Goal: Task Accomplishment & Management: Use online tool/utility

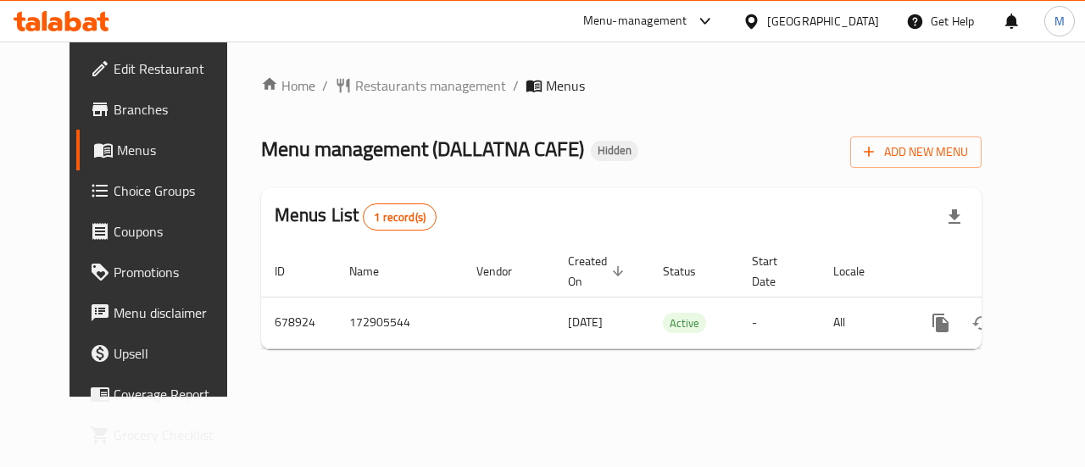
click at [612, 225] on div "Menus List 1 record(s)" at bounding box center [621, 217] width 721 height 58
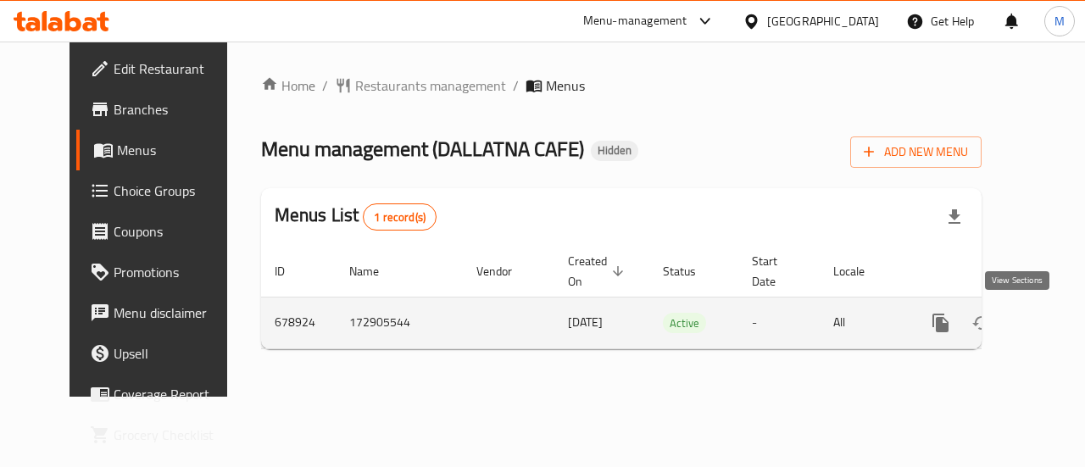
click at [1043, 333] on link "enhanced table" at bounding box center [1063, 323] width 41 height 41
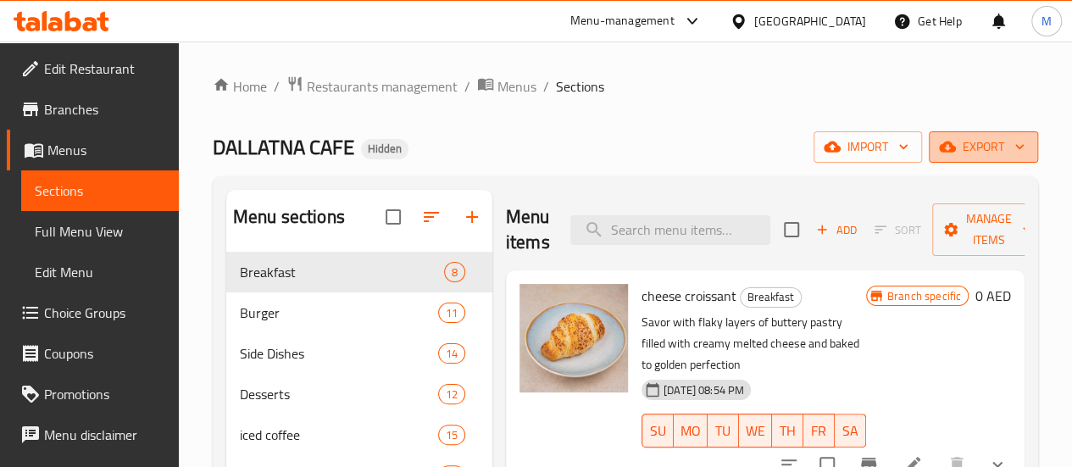
click at [971, 156] on span "export" at bounding box center [984, 146] width 82 height 21
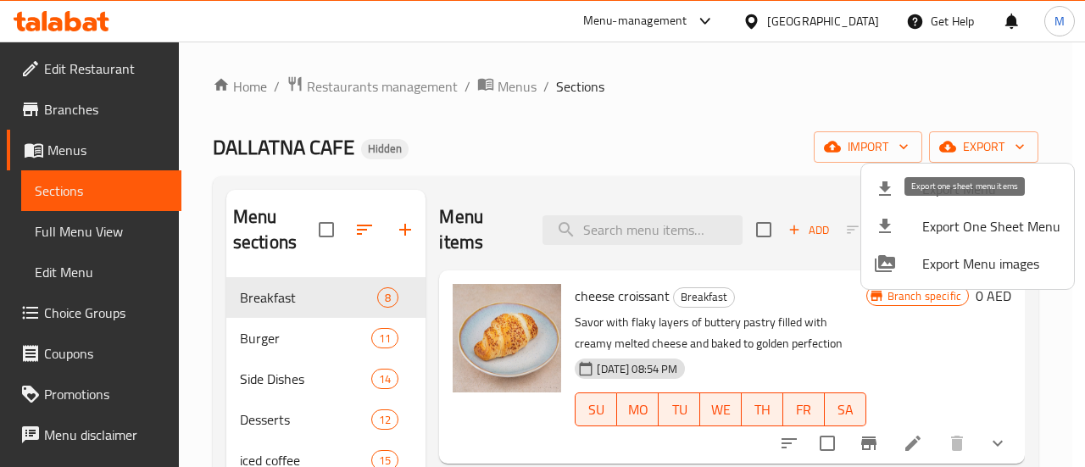
click at [945, 234] on span "Export One Sheet Menu" at bounding box center [991, 226] width 138 height 20
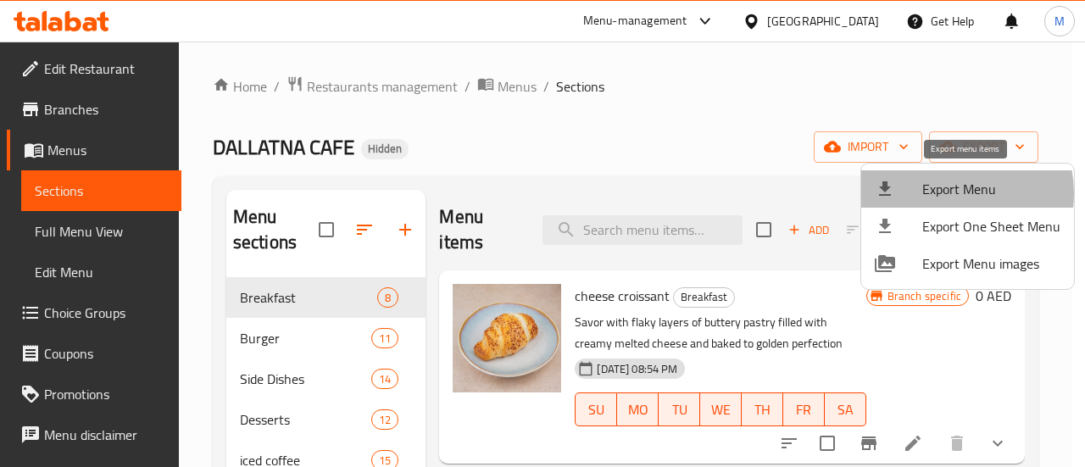
click at [948, 193] on span "Export Menu" at bounding box center [991, 189] width 138 height 20
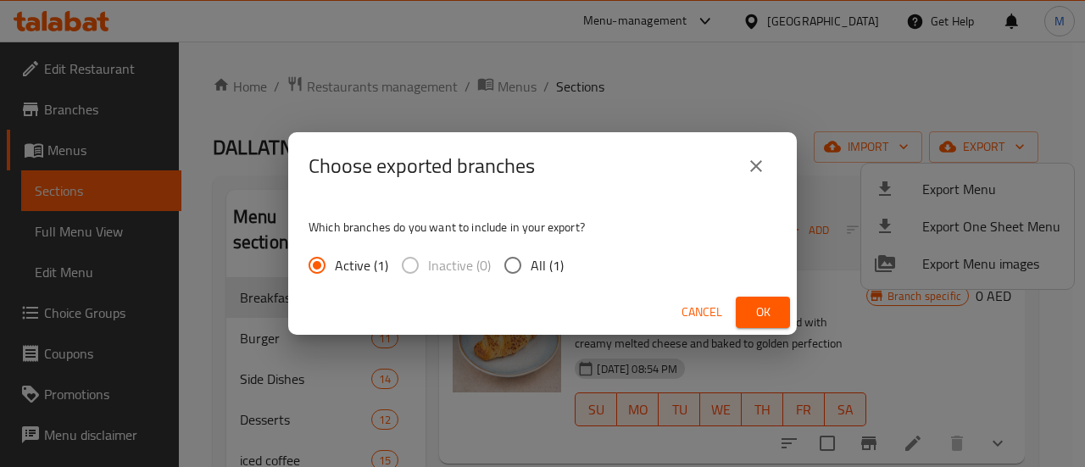
click at [756, 309] on span "Ok" at bounding box center [762, 312] width 27 height 21
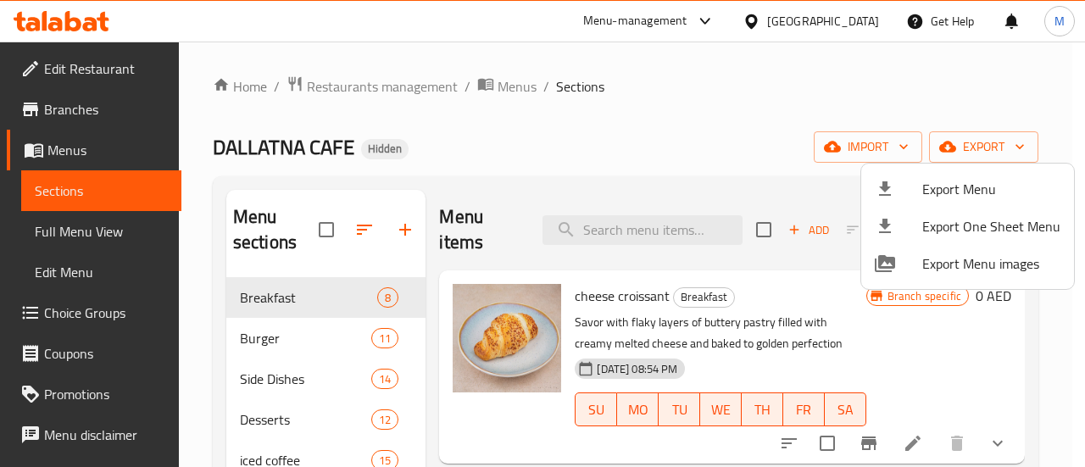
click at [322, 83] on div at bounding box center [542, 233] width 1085 height 467
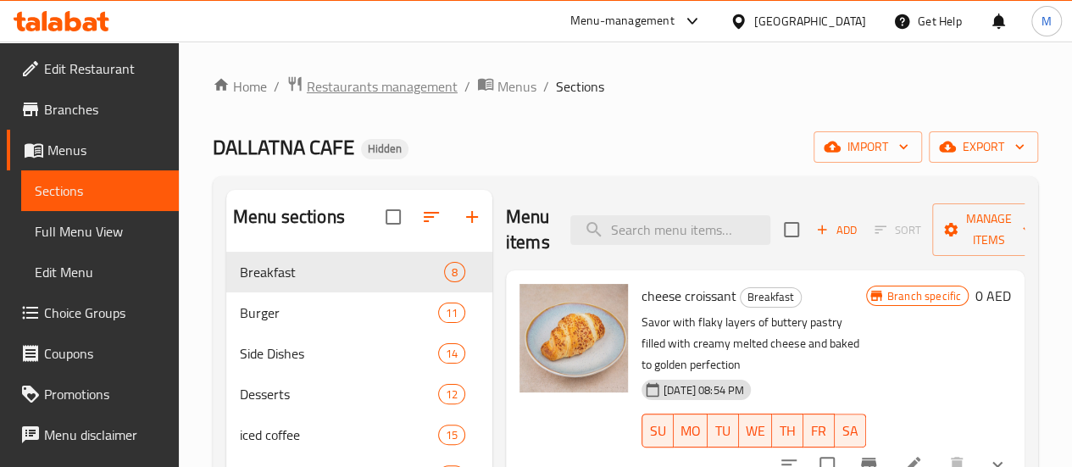
click at [322, 83] on span "Restaurants management" at bounding box center [382, 86] width 151 height 20
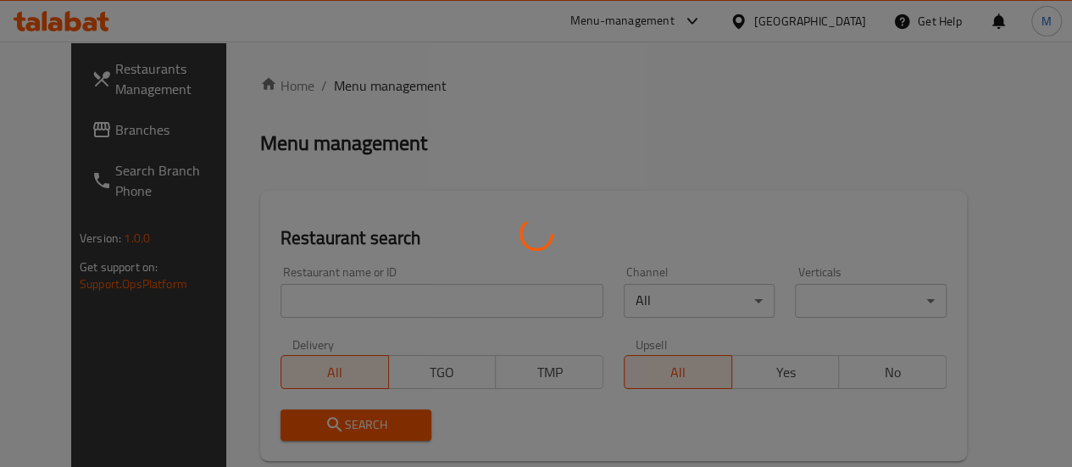
click at [322, 83] on div at bounding box center [536, 233] width 1072 height 467
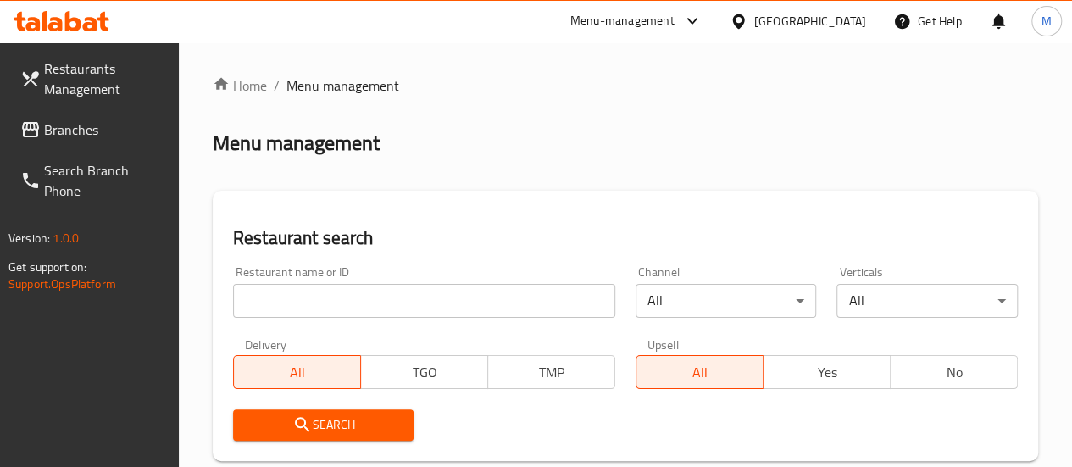
click at [110, 139] on span "Branches" at bounding box center [104, 130] width 121 height 20
